Goal: Navigation & Orientation: Find specific page/section

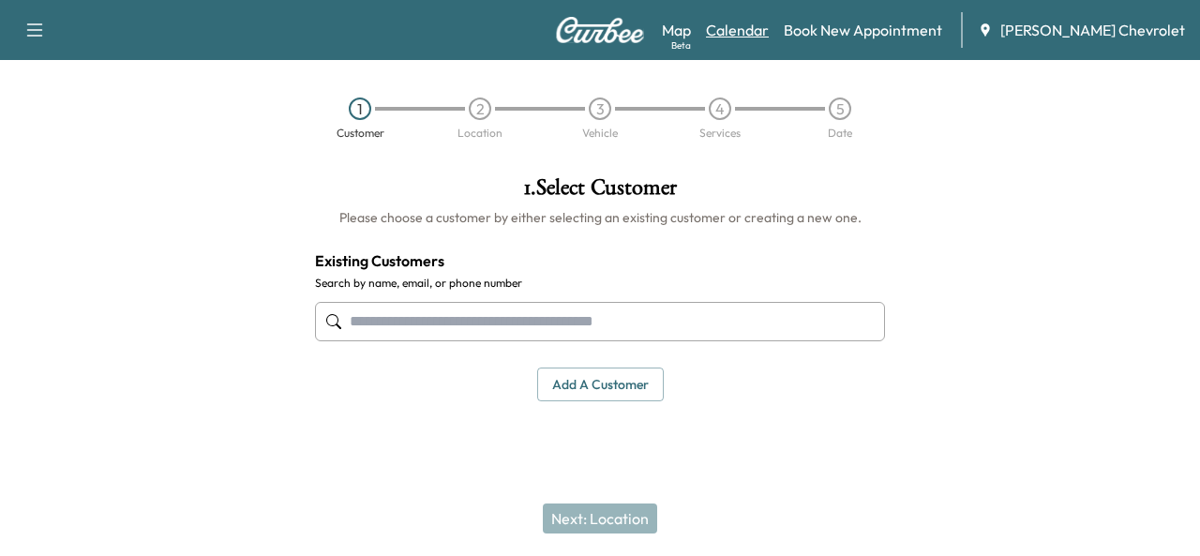
click at [769, 33] on link "Calendar" at bounding box center [737, 30] width 63 height 22
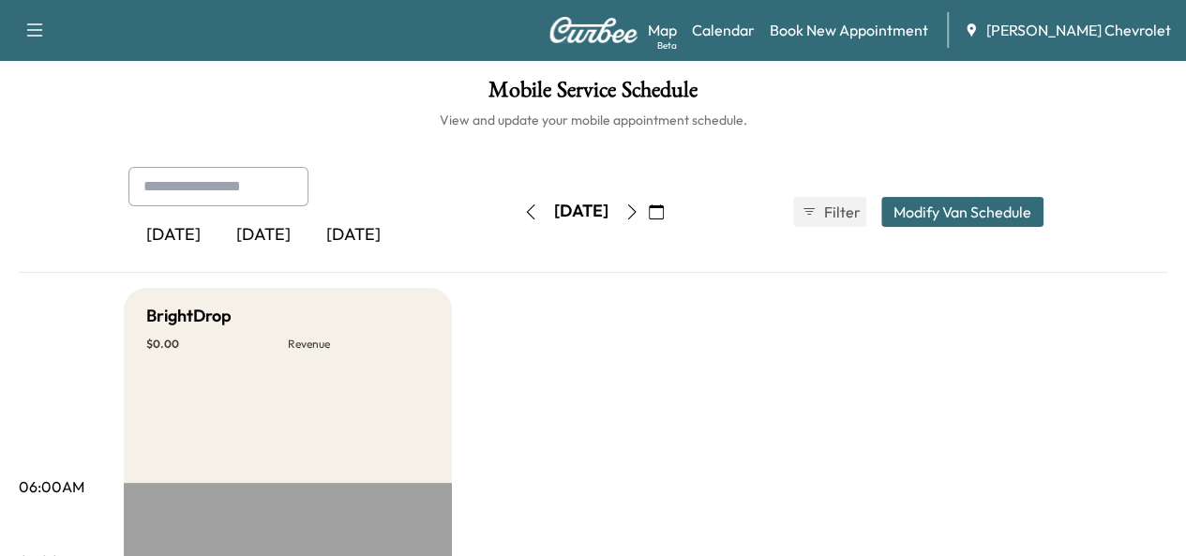
click at [639, 204] on icon "button" at bounding box center [631, 211] width 15 height 15
click at [648, 203] on button "button" at bounding box center [632, 212] width 32 height 30
click at [639, 204] on icon "button" at bounding box center [631, 211] width 15 height 15
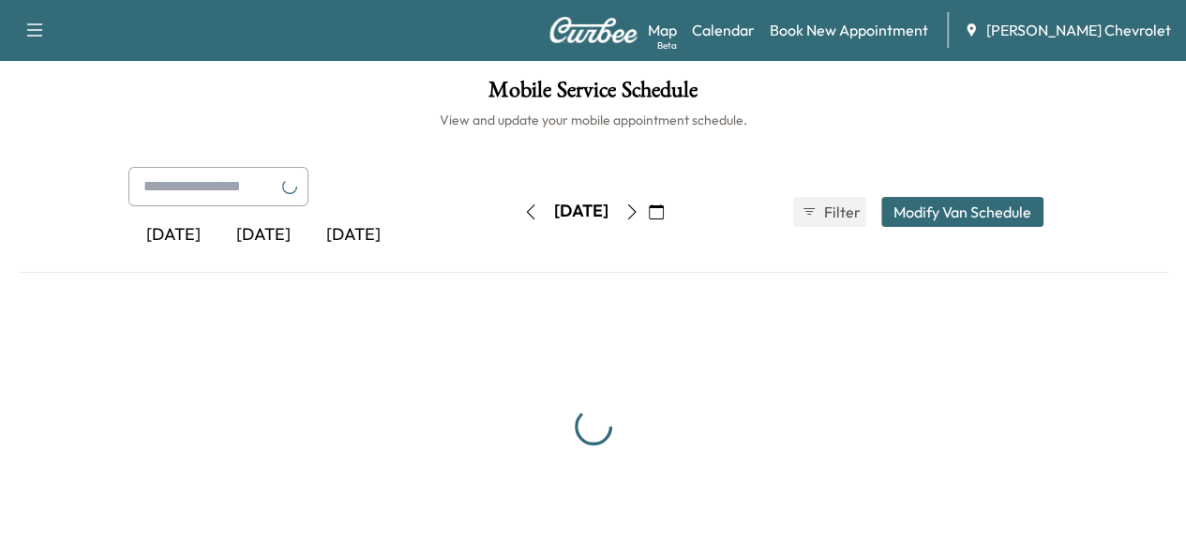
click at [639, 204] on icon "button" at bounding box center [631, 211] width 15 height 15
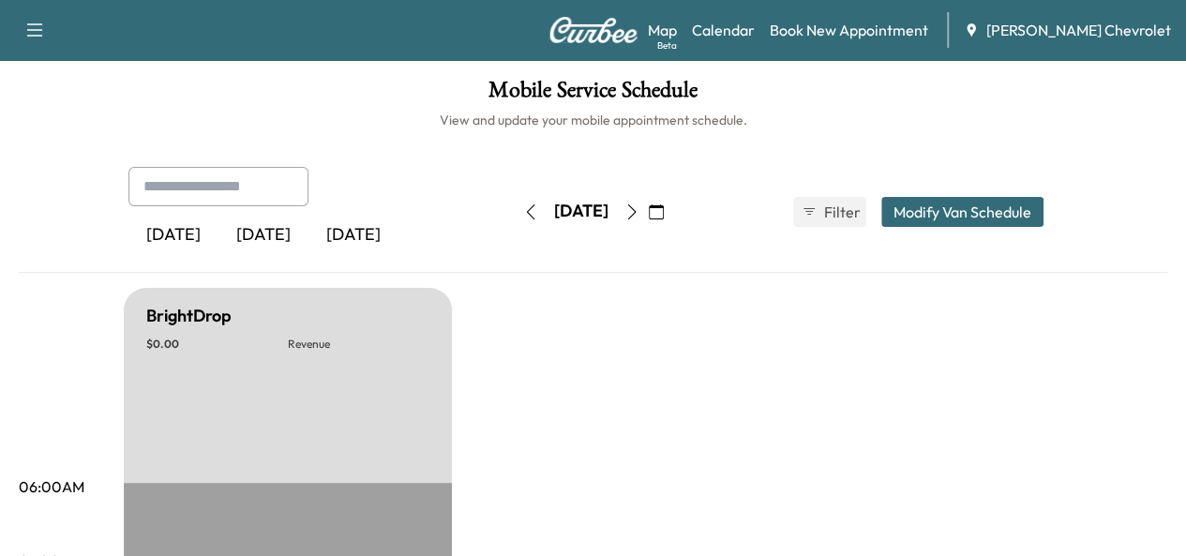
click at [639, 204] on icon "button" at bounding box center [631, 211] width 15 height 15
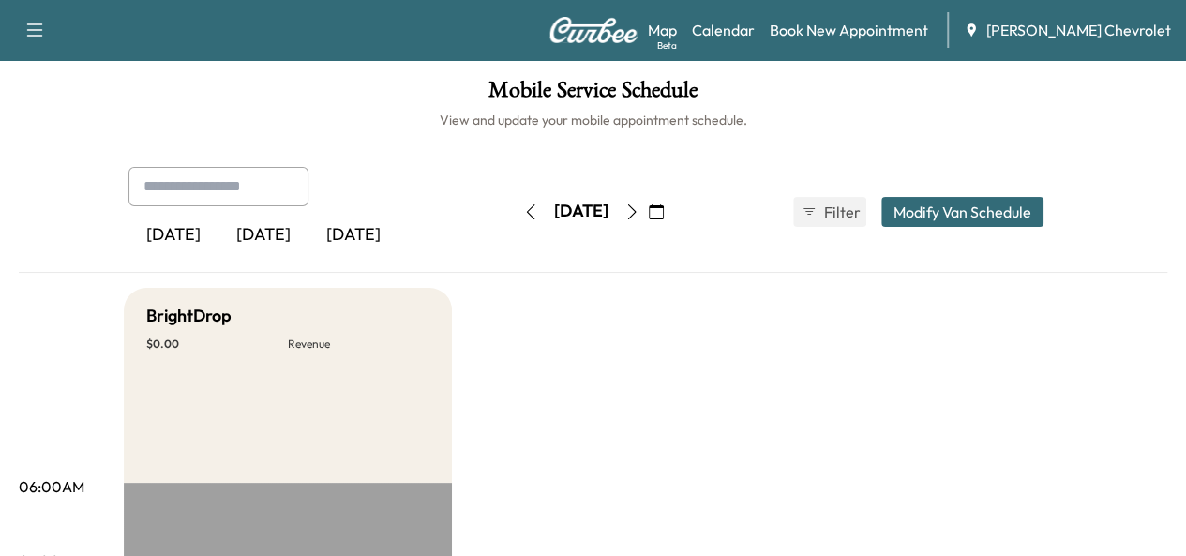
click at [523, 212] on icon "button" at bounding box center [530, 211] width 15 height 15
click at [515, 212] on button "button" at bounding box center [531, 212] width 32 height 30
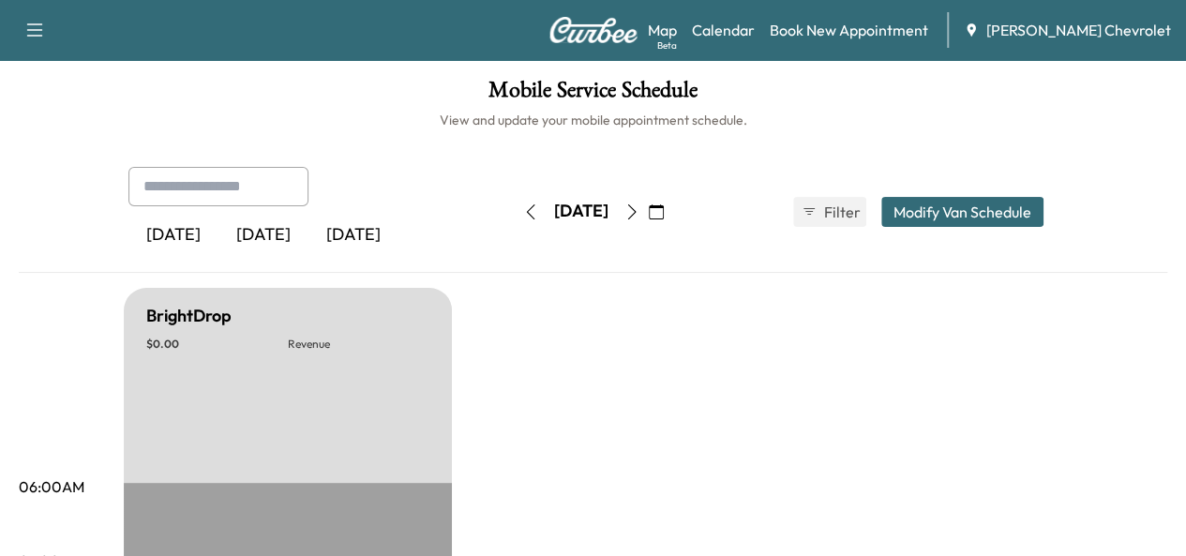
click at [523, 212] on icon "button" at bounding box center [530, 211] width 15 height 15
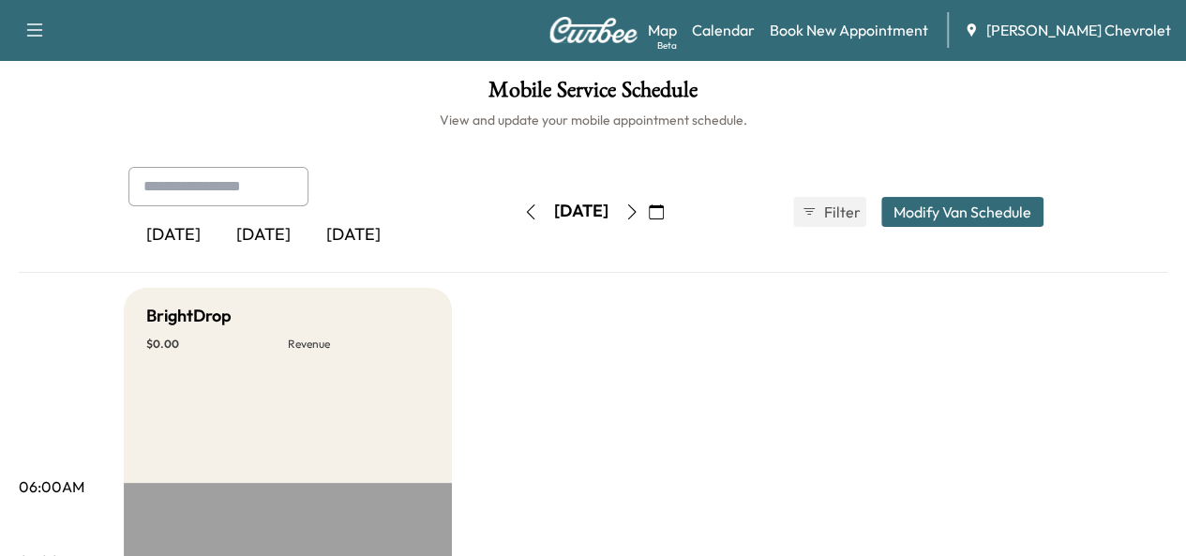
click at [515, 212] on button "button" at bounding box center [531, 212] width 32 height 30
click at [526, 212] on icon "button" at bounding box center [530, 211] width 8 height 15
click at [523, 212] on icon "button" at bounding box center [530, 211] width 15 height 15
click at [677, 31] on link "Map Beta" at bounding box center [662, 30] width 29 height 22
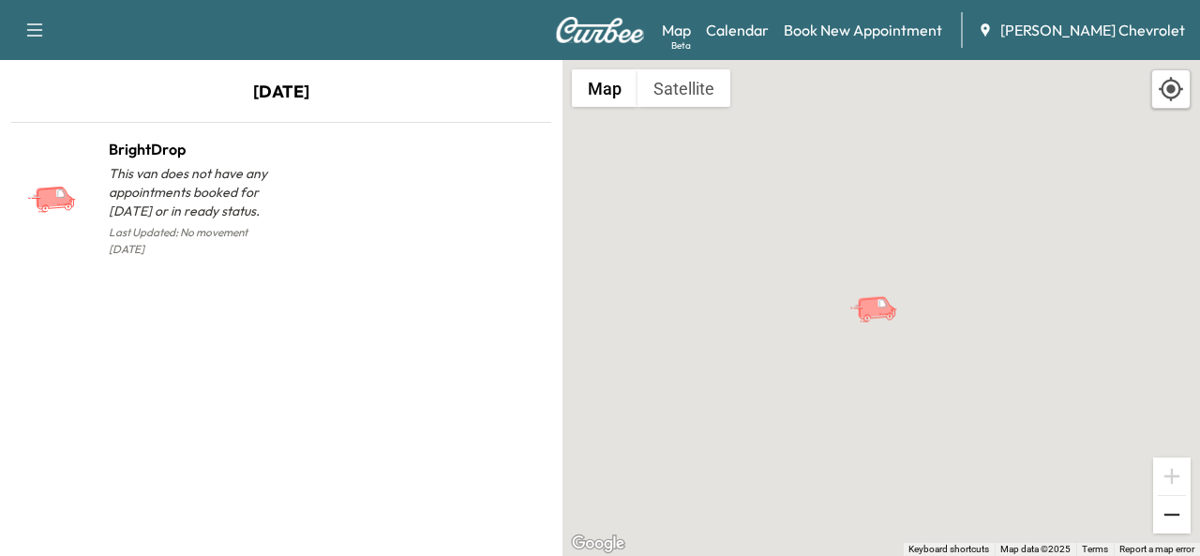
click at [1166, 525] on button "Zoom out" at bounding box center [1171, 514] width 37 height 37
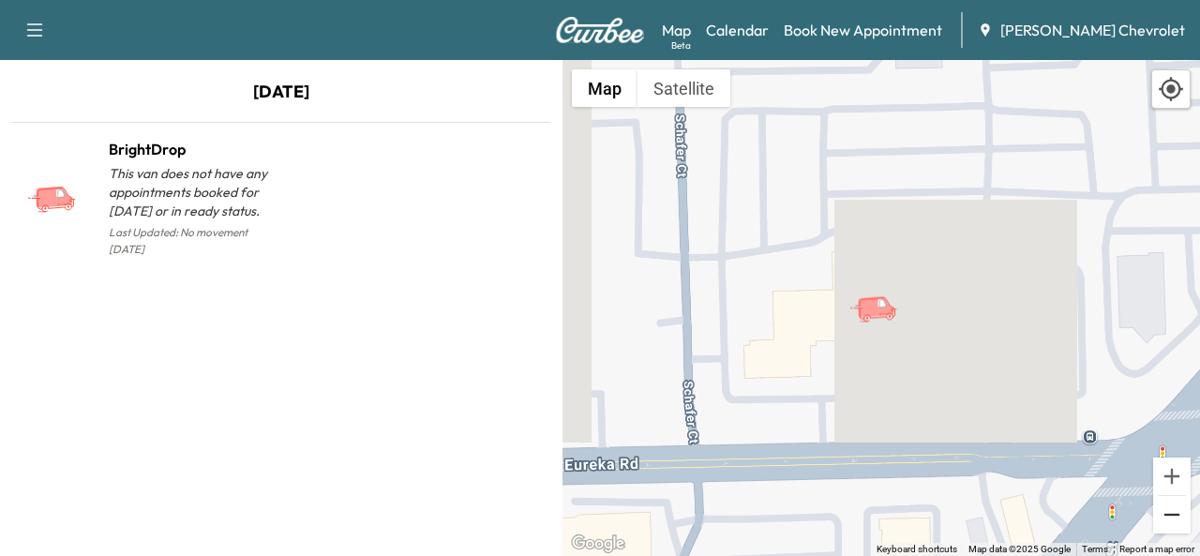
click at [1166, 525] on button "Zoom out" at bounding box center [1171, 514] width 37 height 37
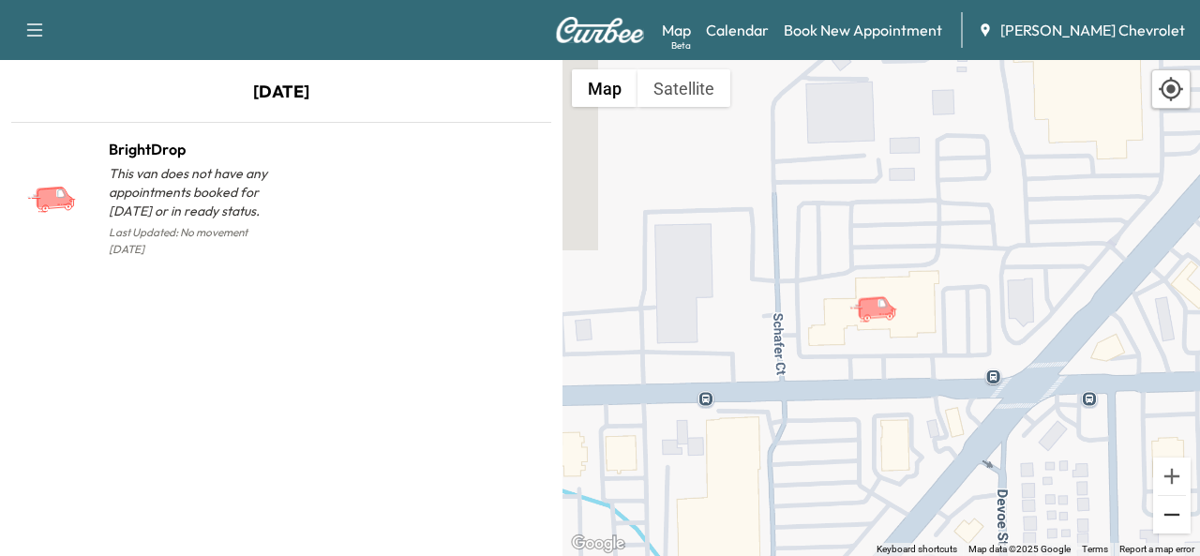
click at [1166, 525] on button "Zoom out" at bounding box center [1171, 514] width 37 height 37
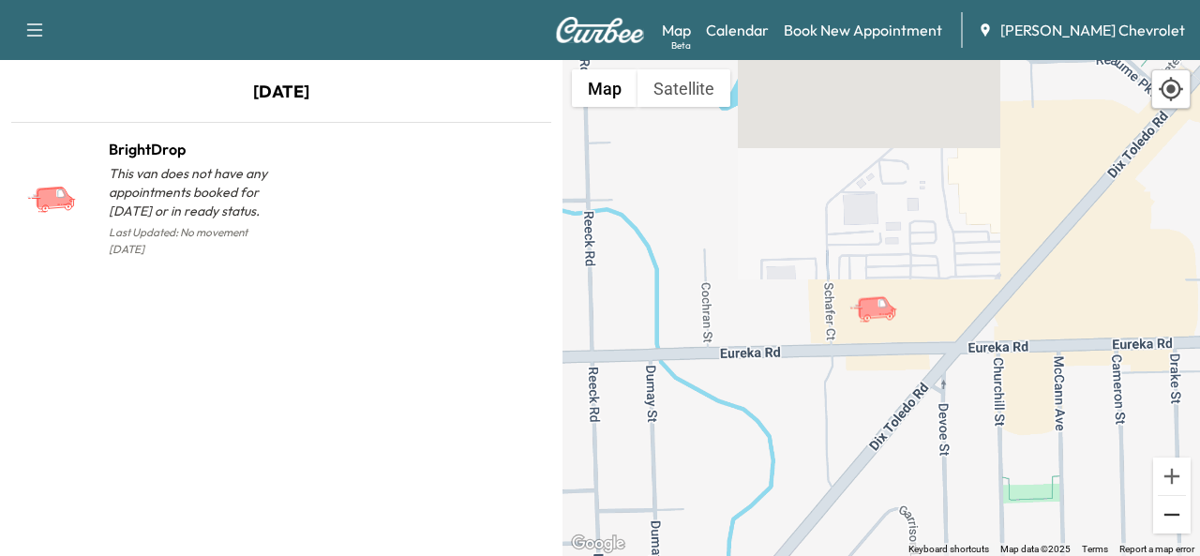
click at [1166, 525] on button "Zoom out" at bounding box center [1171, 514] width 37 height 37
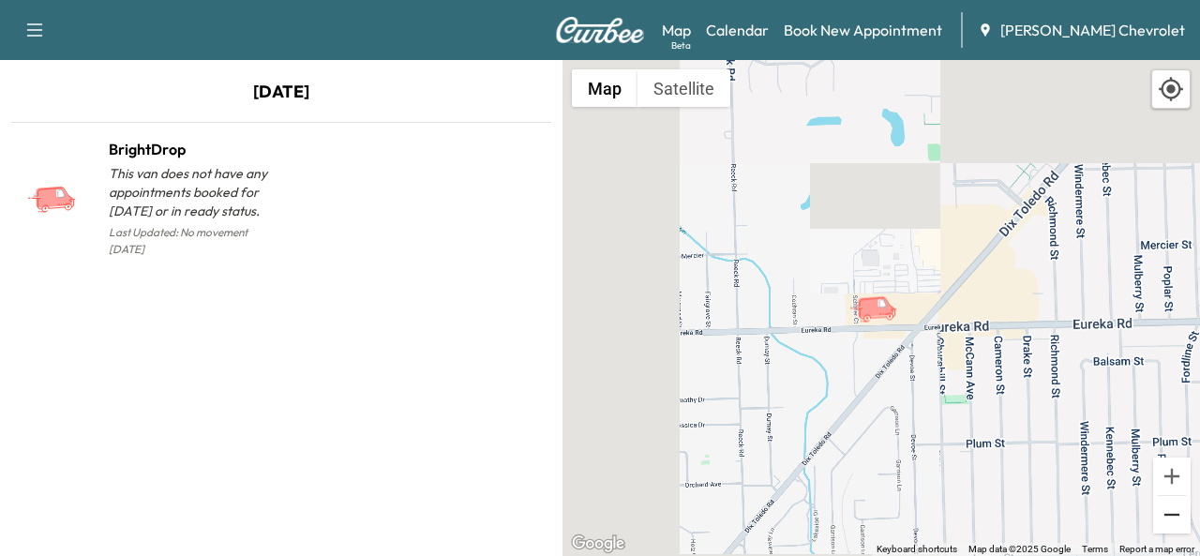
click at [1166, 525] on button "Zoom out" at bounding box center [1171, 514] width 37 height 37
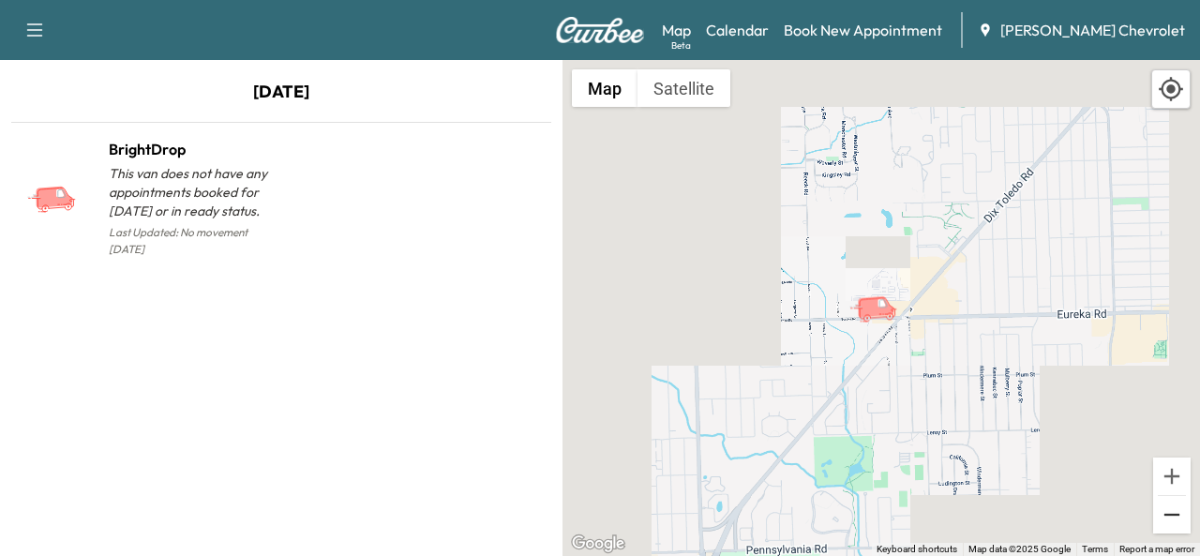
click at [1166, 525] on button "Zoom out" at bounding box center [1171, 514] width 37 height 37
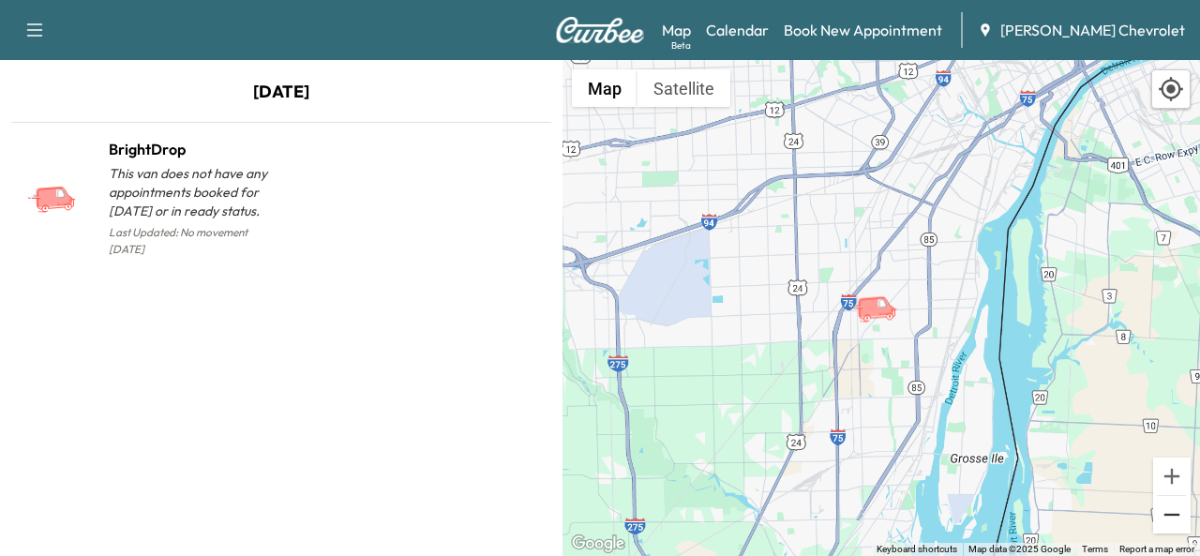
click at [1166, 525] on button "Zoom out" at bounding box center [1171, 514] width 37 height 37
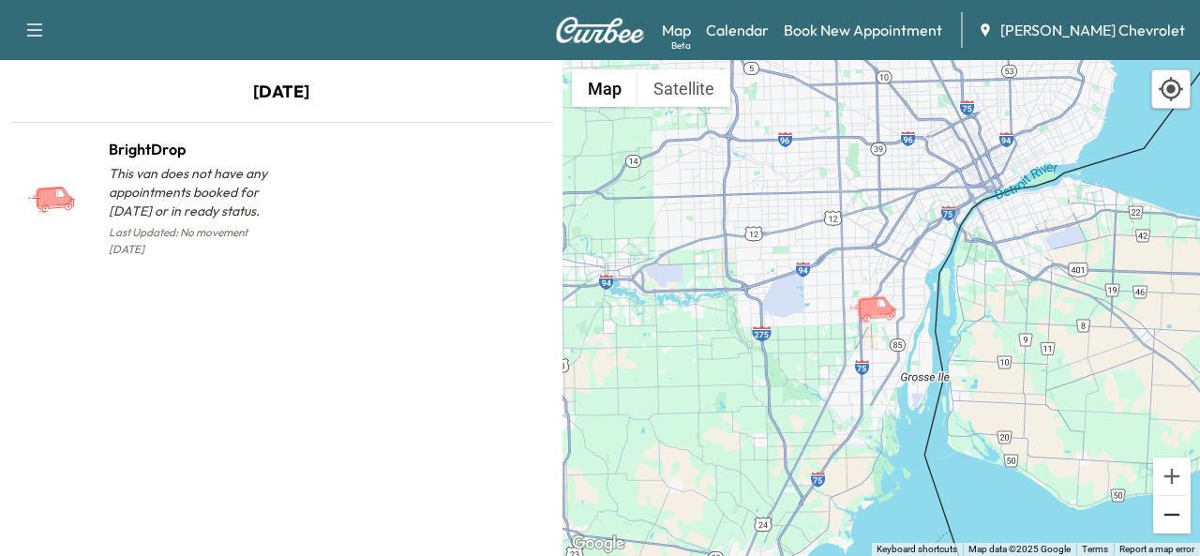
click at [1166, 525] on button "Zoom out" at bounding box center [1171, 514] width 37 height 37
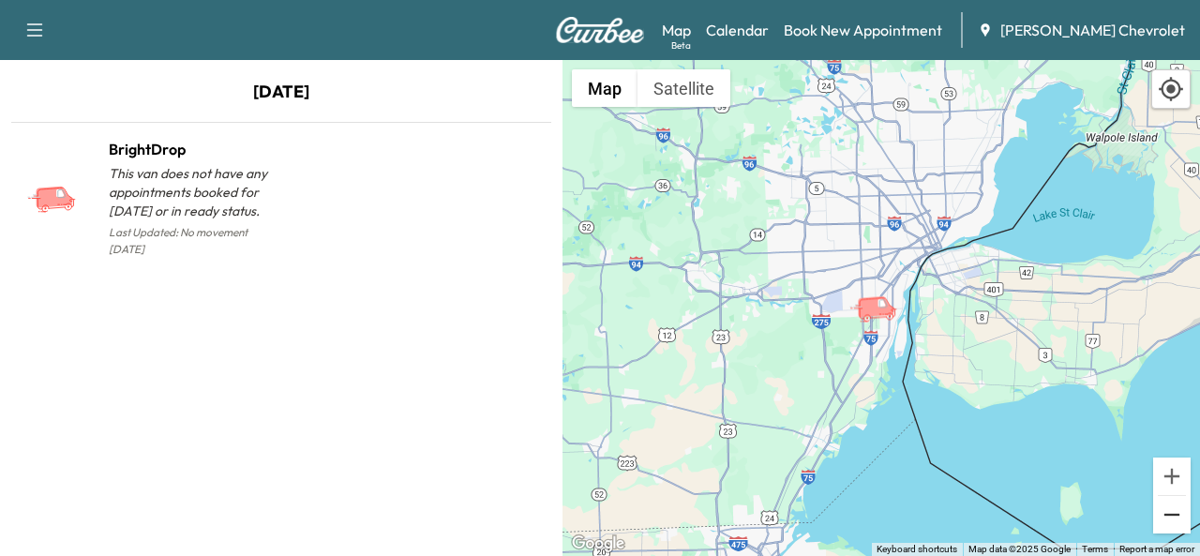
click at [1166, 525] on button "Zoom out" at bounding box center [1171, 514] width 37 height 37
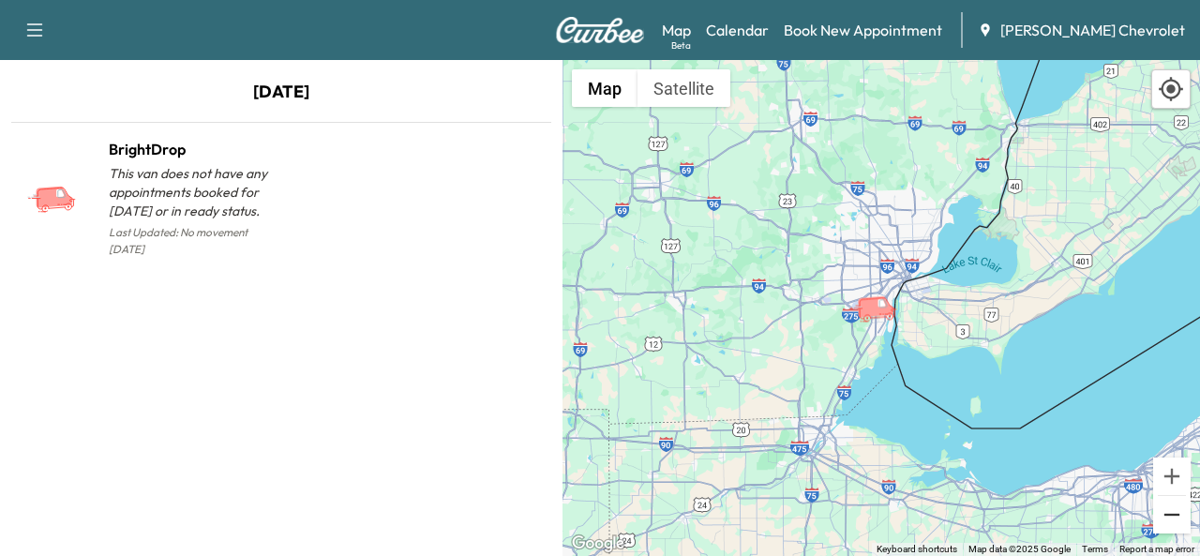
click at [1166, 525] on button "Zoom out" at bounding box center [1171, 514] width 37 height 37
